Goal: Information Seeking & Learning: Learn about a topic

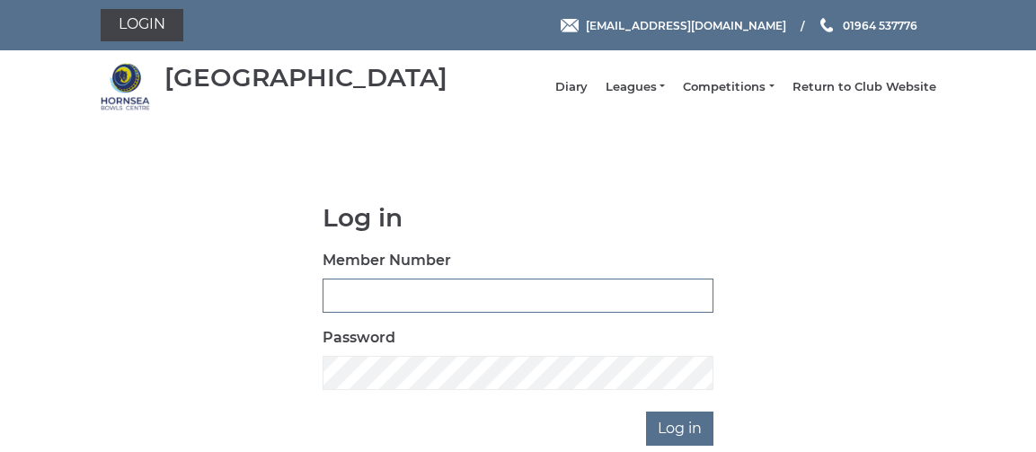
click at [360, 293] on input "Member Number" at bounding box center [518, 296] width 391 height 34
type input "0722"
click at [670, 442] on input "Log in" at bounding box center [679, 429] width 67 height 34
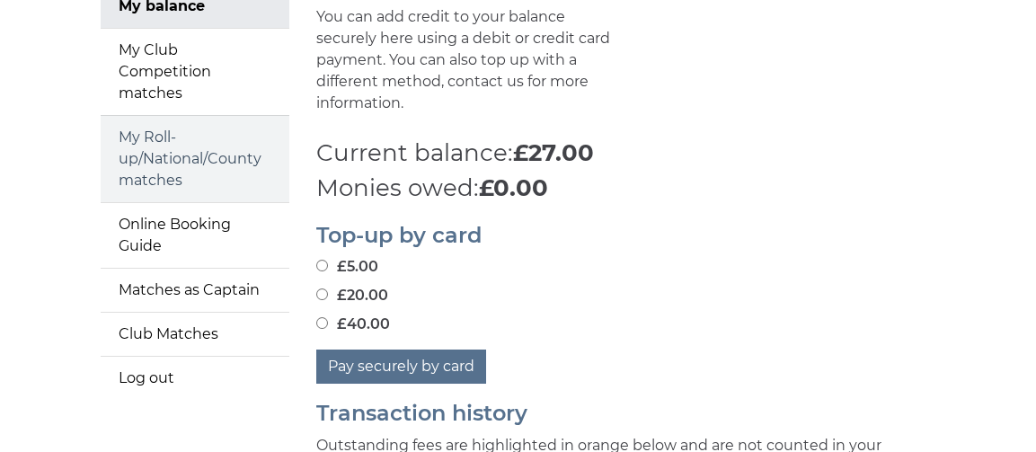
scroll to position [270, 0]
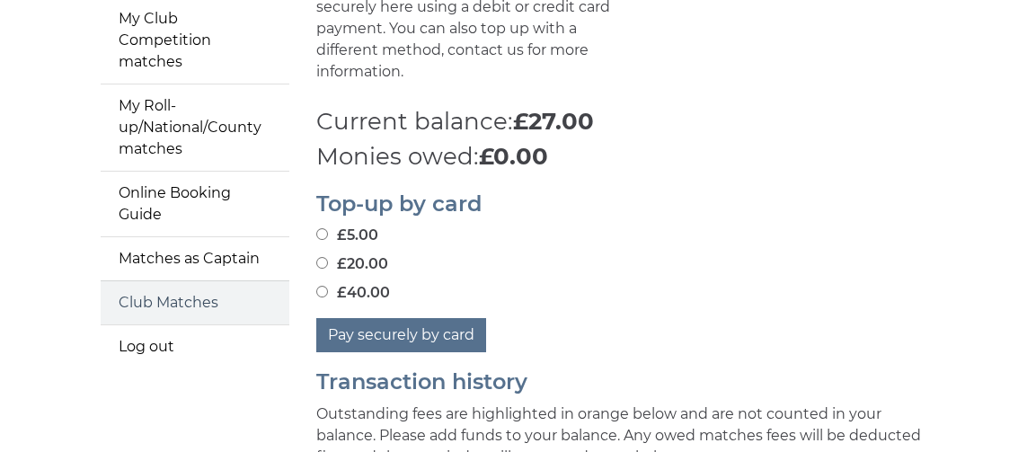
click at [182, 312] on link "Club Matches" at bounding box center [195, 302] width 189 height 43
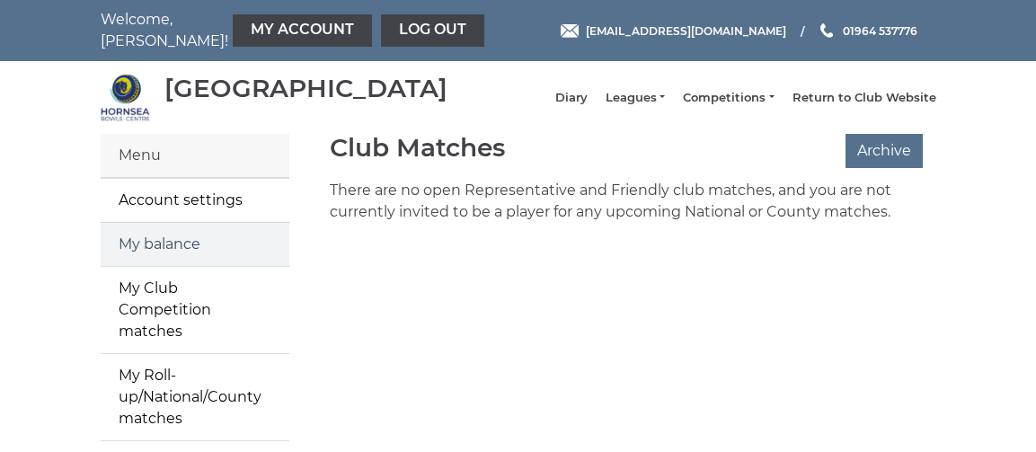
click at [137, 255] on link "My balance" at bounding box center [195, 244] width 189 height 43
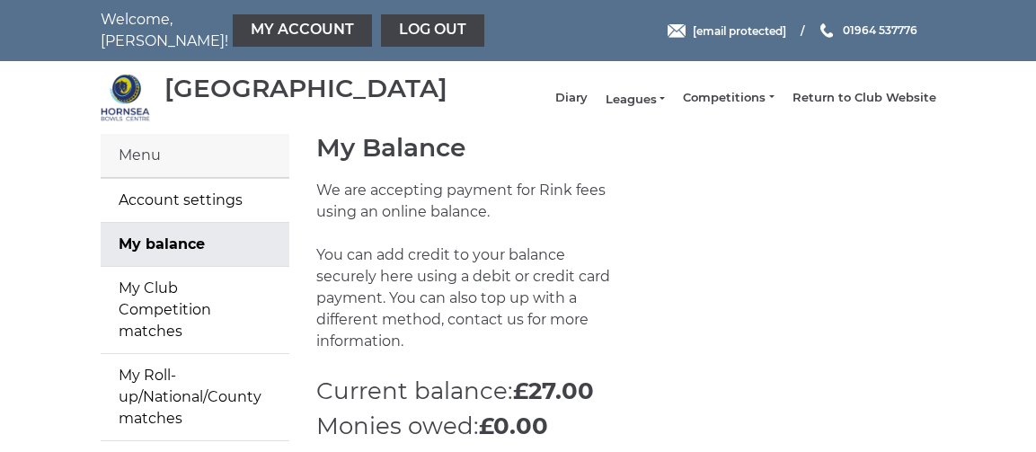
click at [665, 105] on link "Leagues" at bounding box center [635, 100] width 59 height 16
click at [664, 105] on link "Leagues" at bounding box center [635, 100] width 59 height 16
click at [636, 103] on link "Leagues" at bounding box center [635, 100] width 59 height 16
click at [877, 104] on link "Return to Club Website" at bounding box center [865, 100] width 144 height 16
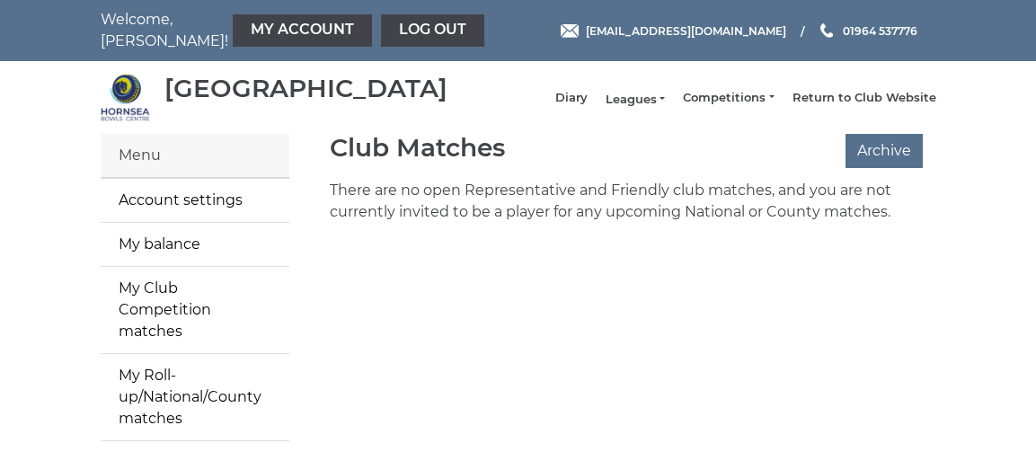
click at [643, 106] on link "Leagues" at bounding box center [635, 100] width 59 height 16
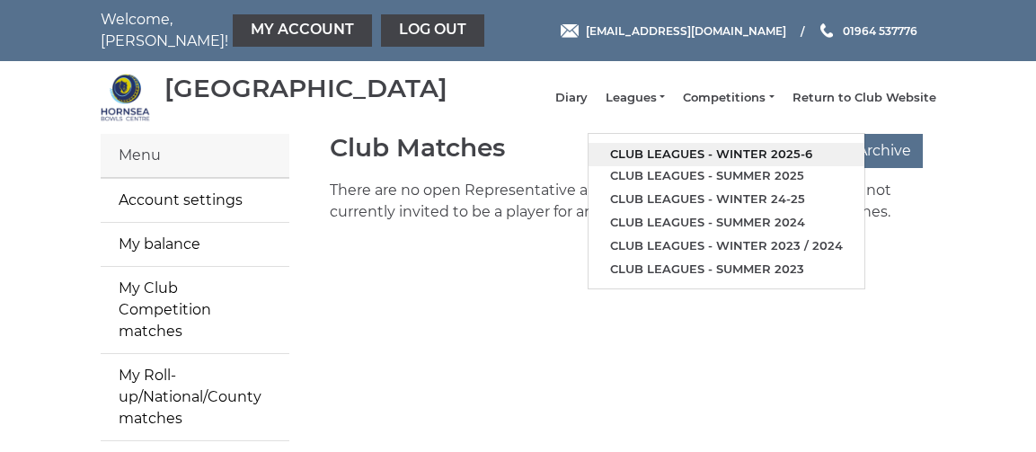
click at [718, 166] on link "Club leagues - Winter 2025-6" at bounding box center [727, 154] width 276 height 23
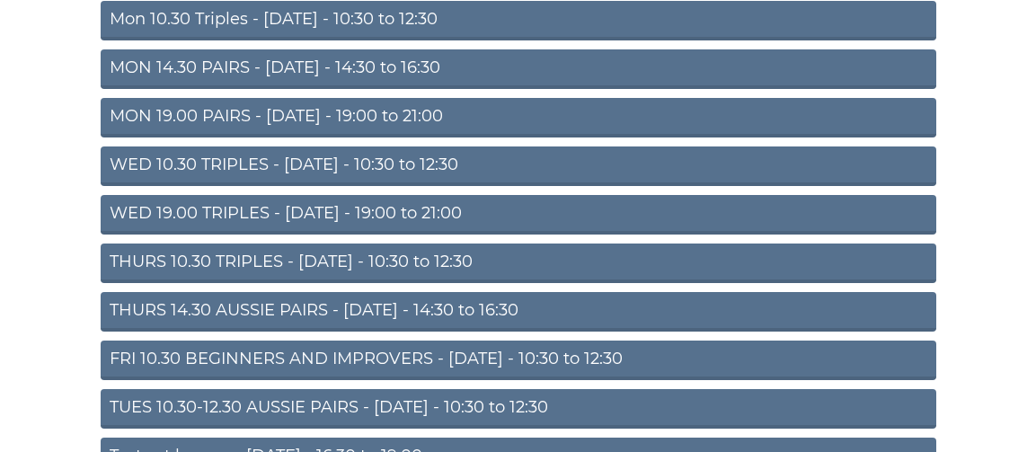
scroll to position [270, 0]
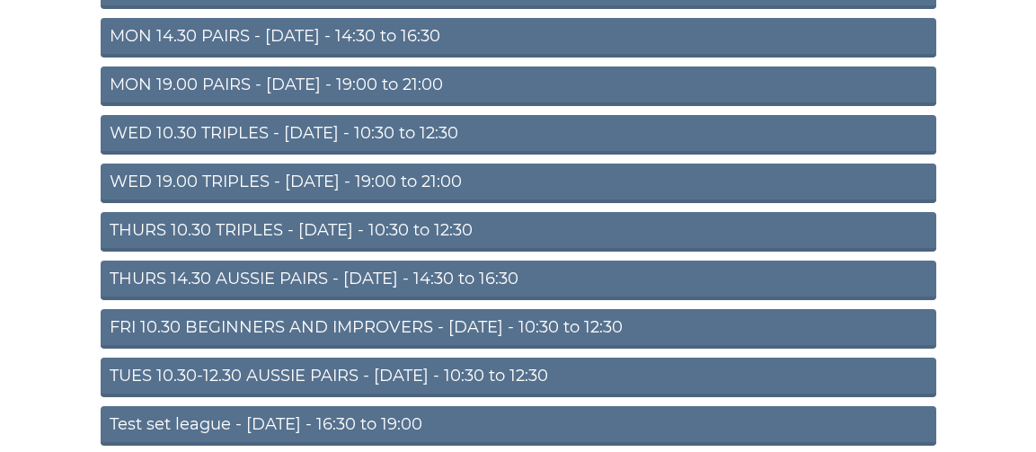
click at [190, 289] on link "THURS 14.30 AUSSIE PAIRS - [DATE] - 14:30 to 16:30" at bounding box center [519, 281] width 836 height 40
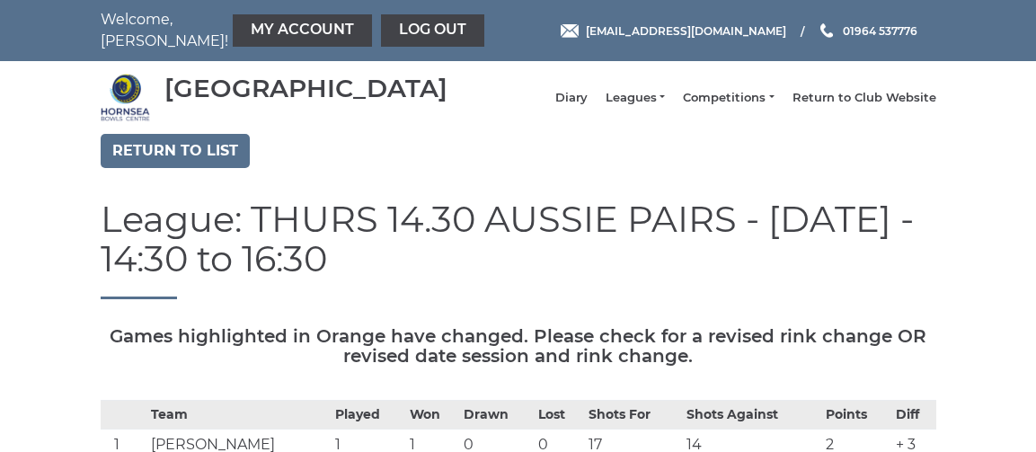
click at [669, 102] on li "Competitions Club competitions - Winter 2025-6 Club competitions - Summer 2025 …" at bounding box center [719, 98] width 109 height 34
click at [653, 103] on link "Leagues" at bounding box center [635, 100] width 59 height 16
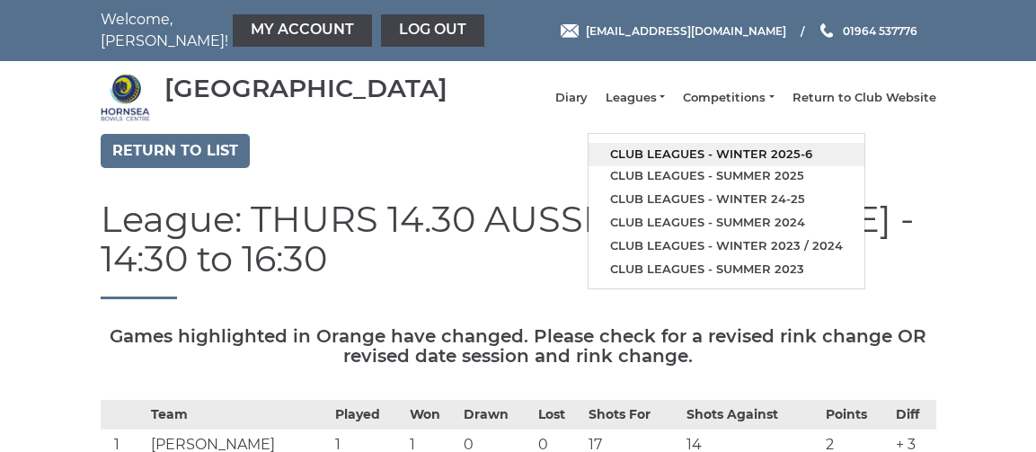
click at [717, 160] on link "Club leagues - Winter 2025-6" at bounding box center [727, 154] width 276 height 23
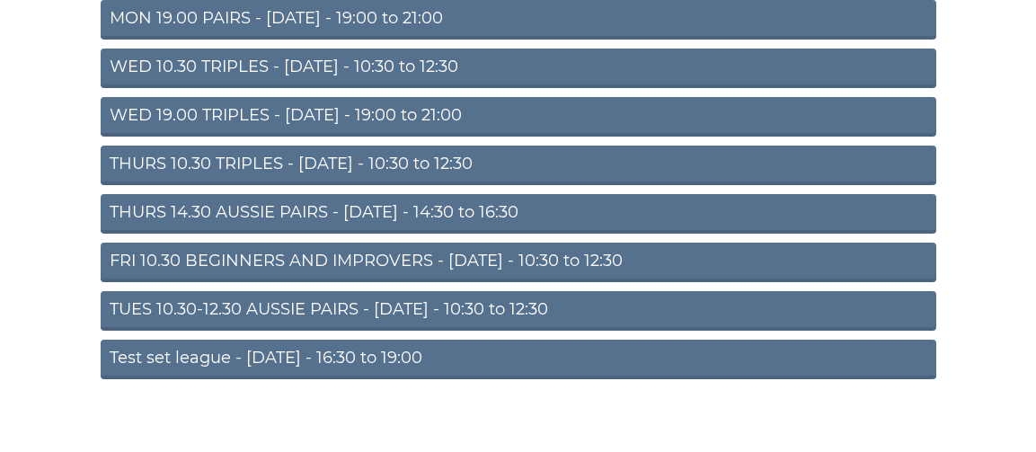
scroll to position [360, 0]
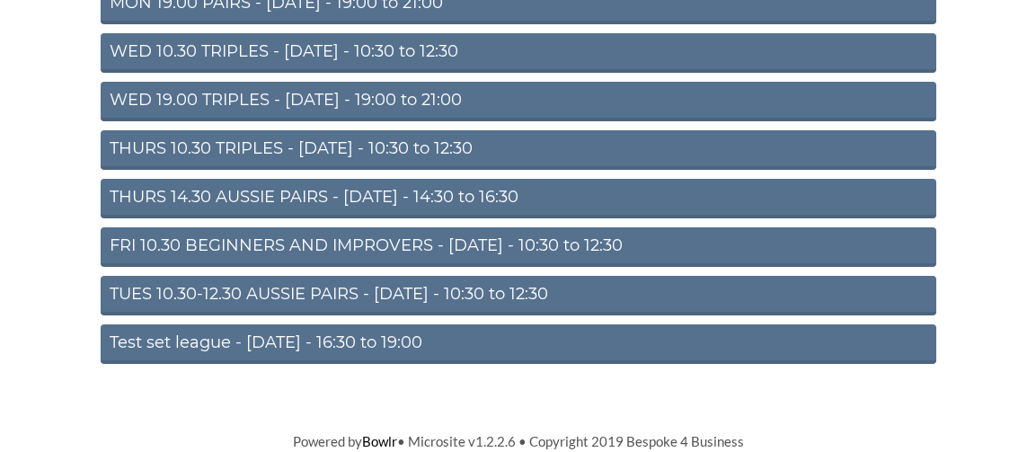
click at [304, 250] on link "FRI 10.30 BEGINNERS AND IMPROVERS - [DATE] - 10:30 to 12:30" at bounding box center [519, 247] width 836 height 40
